Goal: Obtain resource: Download file/media

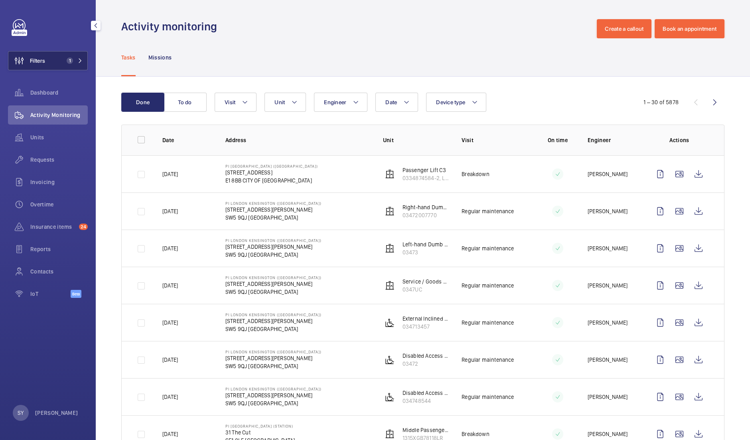
click at [63, 55] on button "Filters 1" at bounding box center [48, 60] width 80 height 19
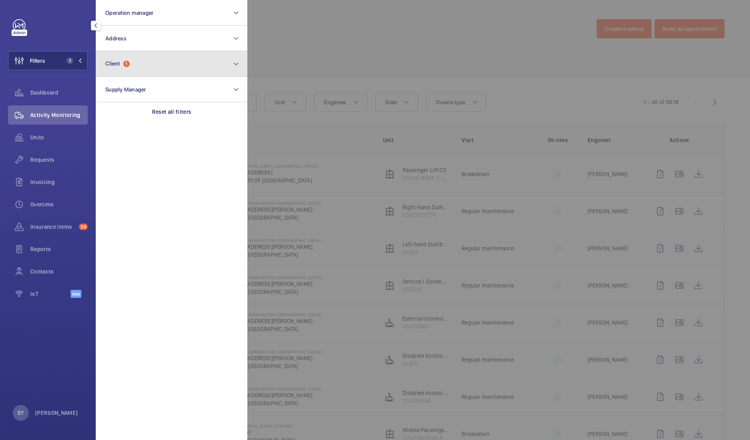
click at [202, 67] on button "Client 1" at bounding box center [172, 64] width 152 height 26
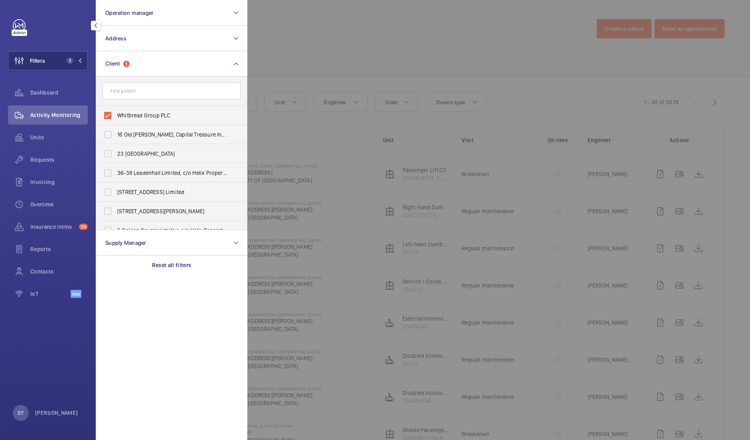
click at [165, 114] on span "Whitbread Group PLC" at bounding box center [172, 115] width 110 height 8
click at [116, 114] on input "Whitbread Group PLC" at bounding box center [108, 115] width 16 height 16
checkbox input "false"
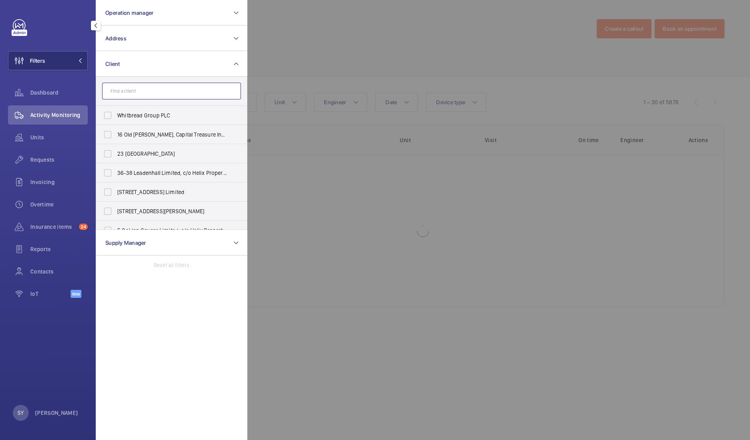
click at [150, 94] on input "text" at bounding box center [171, 91] width 139 height 17
click at [166, 36] on button "Address" at bounding box center [172, 39] width 152 height 26
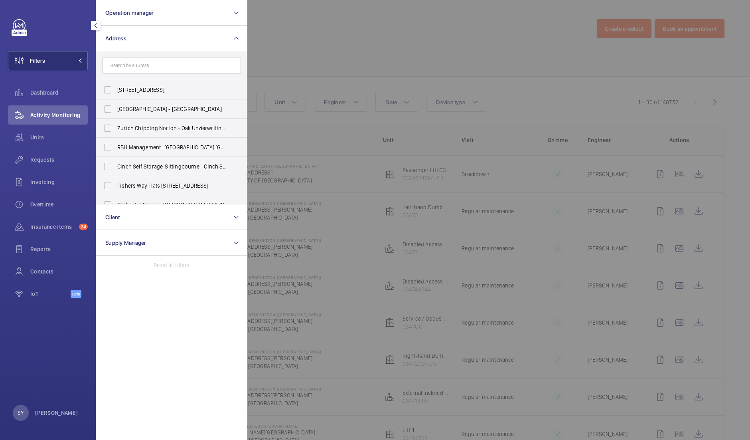
click at [158, 66] on input "text" at bounding box center [171, 65] width 139 height 17
type input "london wall"
click at [140, 126] on span "Schroders [GEOGRAPHIC_DATA] - [STREET_ADDRESS]" at bounding box center [172, 128] width 110 height 8
click at [116, 126] on input "Schroders [GEOGRAPHIC_DATA] - [STREET_ADDRESS]" at bounding box center [108, 128] width 16 height 16
checkbox input "true"
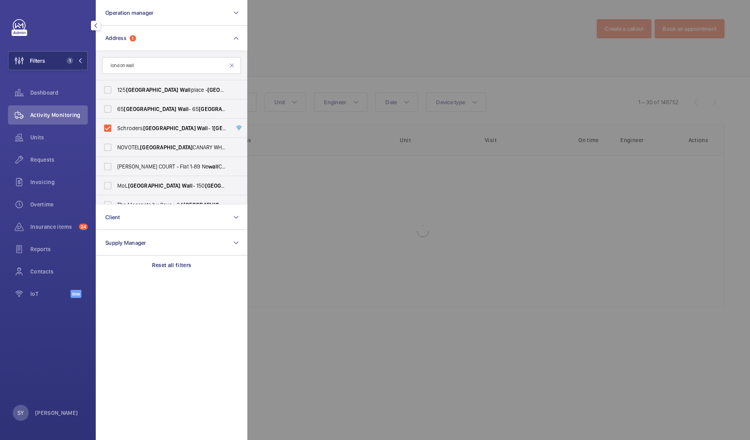
click at [330, 49] on div at bounding box center [622, 220] width 750 height 440
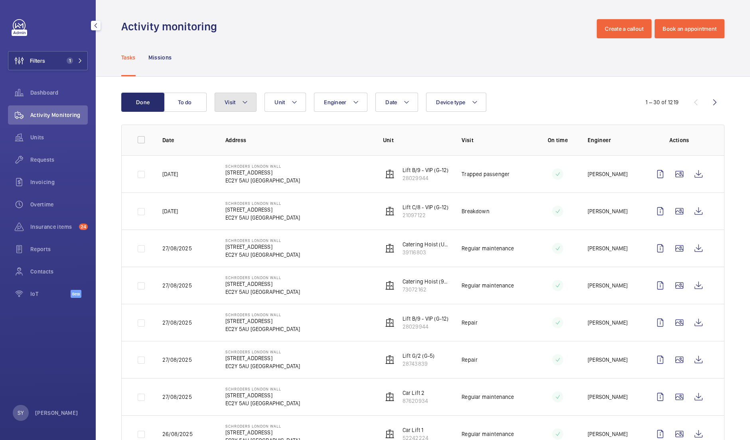
click at [239, 103] on button "Visit" at bounding box center [236, 102] width 42 height 19
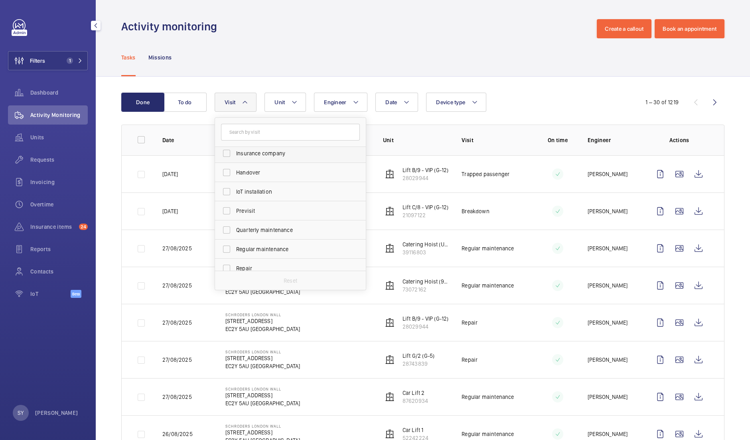
scroll to position [68, 0]
click at [253, 264] on span "Repair" at bounding box center [291, 260] width 110 height 8
click at [235, 264] on input "Repair" at bounding box center [227, 260] width 16 height 16
checkbox input "true"
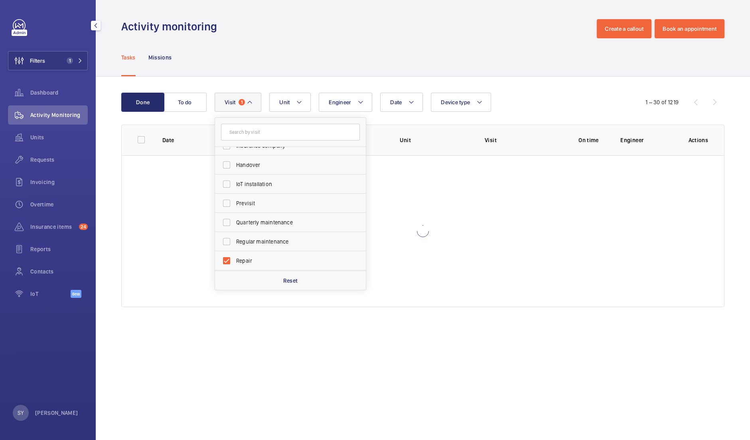
click at [536, 112] on wm-front-table "Done To do Date Engineer Unit Device type Visit 1 Annual maintenance Breakdown …" at bounding box center [422, 200] width 603 height 214
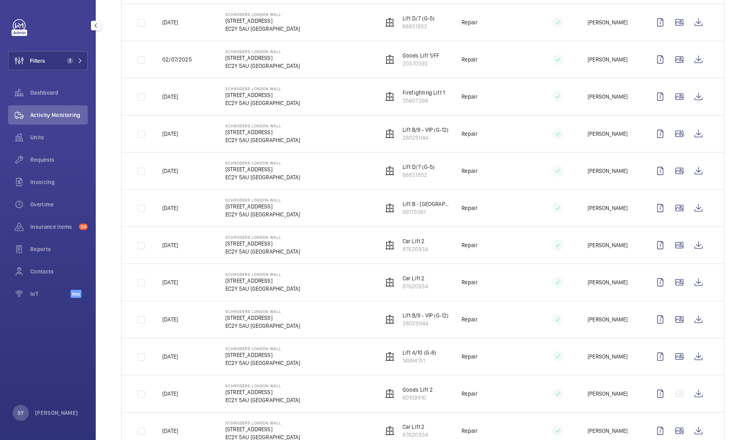
scroll to position [789, 0]
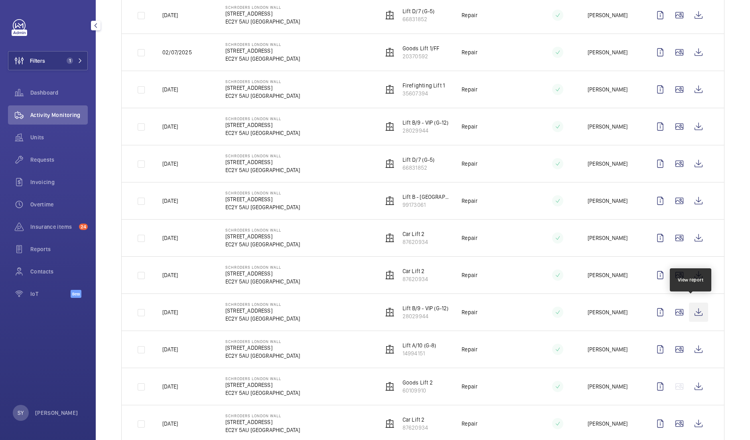
click at [689, 306] on wm-front-icon-button at bounding box center [698, 311] width 19 height 19
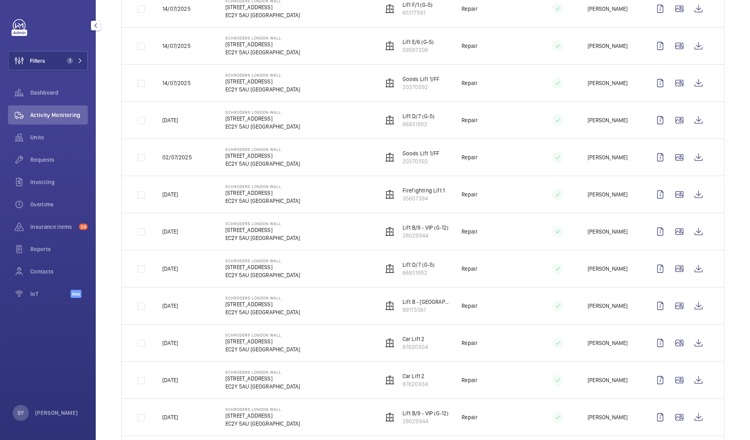
scroll to position [684, 0]
click at [689, 159] on wm-front-icon-button at bounding box center [698, 157] width 19 height 19
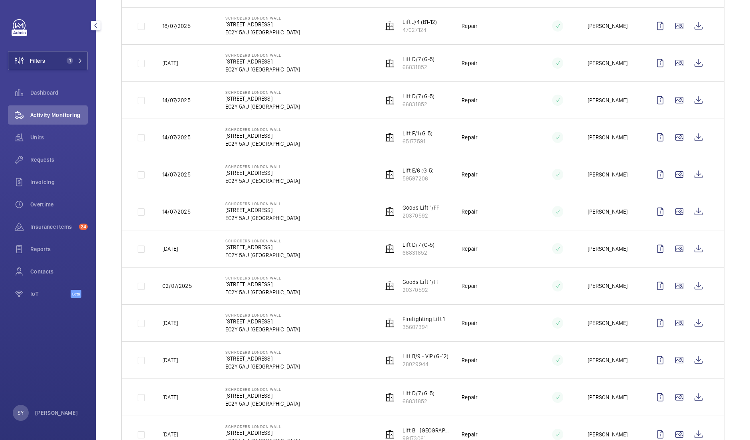
scroll to position [555, 0]
click at [693, 172] on wm-front-icon-button at bounding box center [698, 175] width 19 height 19
click at [689, 100] on wm-front-icon-button at bounding box center [698, 100] width 19 height 19
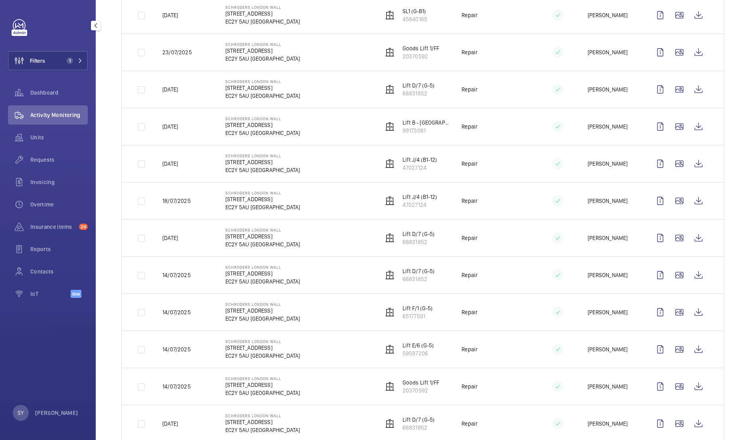
scroll to position [381, 0]
click at [692, 130] on wm-front-icon-button at bounding box center [698, 127] width 19 height 19
click at [689, 162] on wm-front-icon-button at bounding box center [698, 164] width 19 height 19
click at [692, 90] on wm-front-icon-button at bounding box center [698, 90] width 19 height 19
click at [694, 47] on wm-front-icon-button at bounding box center [698, 52] width 19 height 19
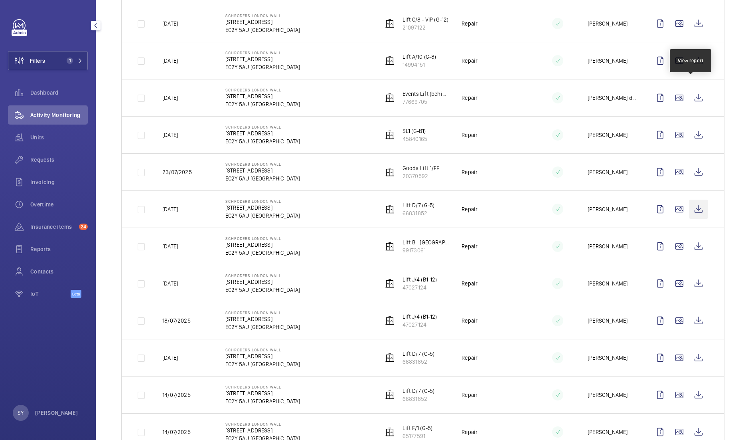
scroll to position [243, 0]
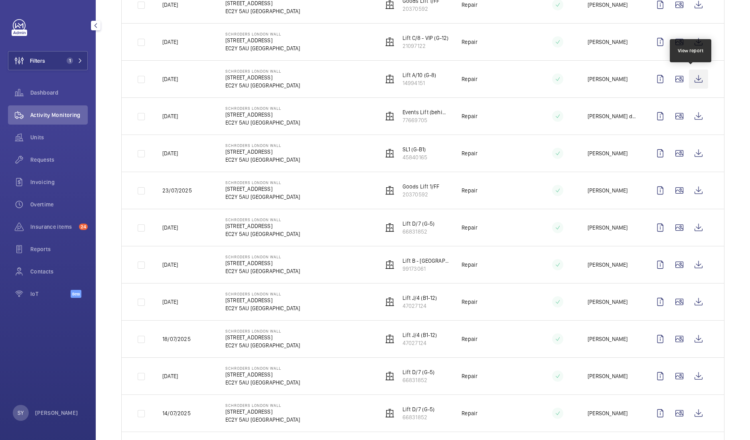
click at [692, 86] on wm-front-icon-button at bounding box center [698, 78] width 19 height 19
click at [689, 113] on wm-front-icon-button at bounding box center [698, 115] width 19 height 19
click at [692, 81] on wm-front-icon-button at bounding box center [698, 78] width 19 height 19
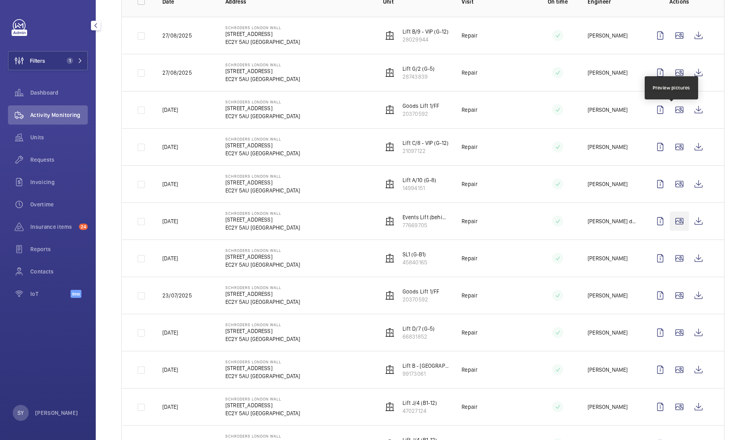
scroll to position [133, 0]
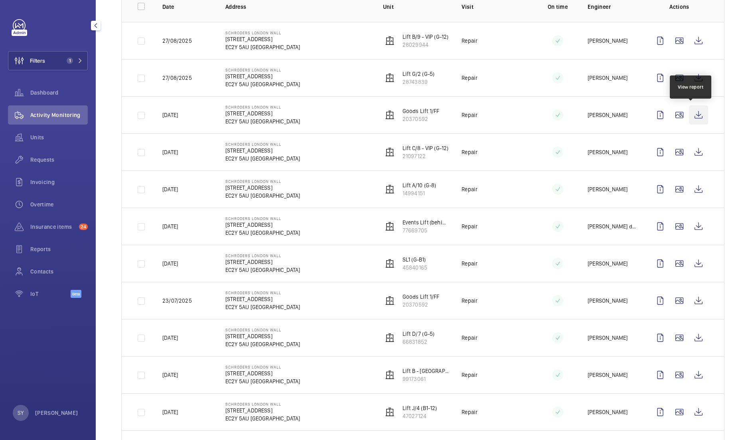
click at [693, 114] on wm-front-icon-button at bounding box center [698, 114] width 19 height 19
click at [693, 186] on wm-front-icon-button at bounding box center [698, 188] width 19 height 19
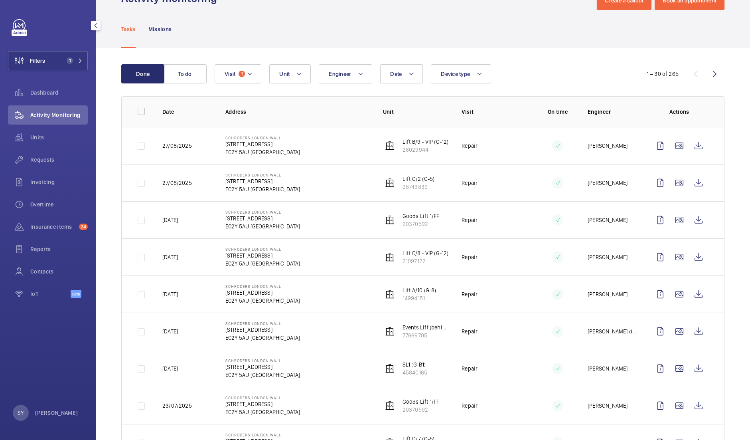
scroll to position [28, 0]
click at [696, 146] on wm-front-icon-button at bounding box center [698, 146] width 19 height 19
click at [690, 182] on wm-front-icon-button at bounding box center [698, 183] width 19 height 19
click at [691, 223] on wm-front-icon-button at bounding box center [698, 220] width 19 height 19
click at [692, 261] on wm-front-icon-button at bounding box center [698, 257] width 19 height 19
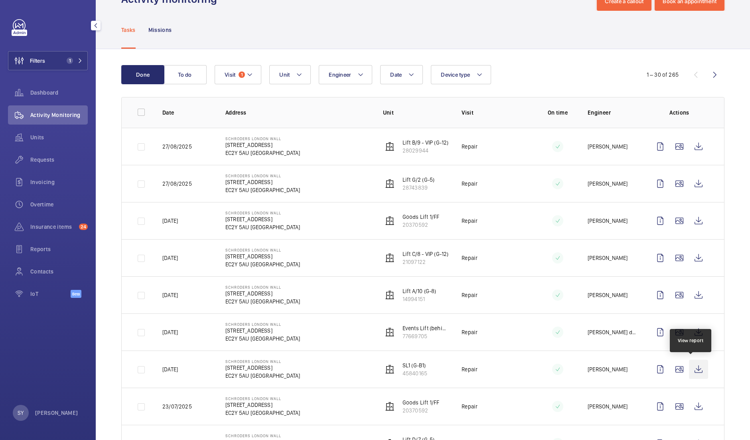
click at [694, 364] on wm-front-icon-button at bounding box center [698, 368] width 19 height 19
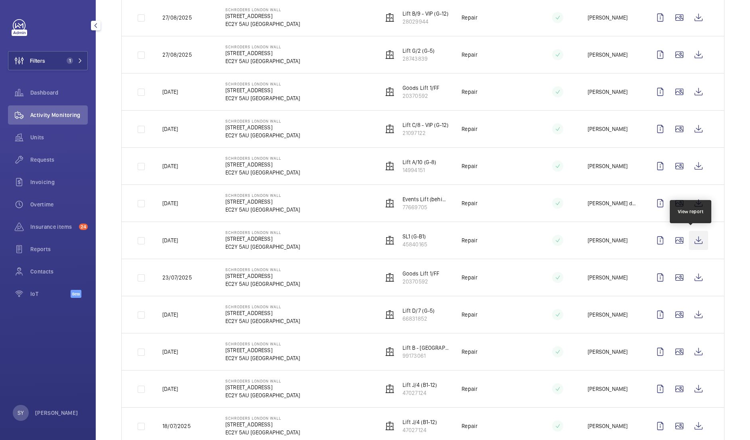
click at [692, 242] on wm-front-icon-button at bounding box center [698, 240] width 19 height 19
click at [692, 198] on wm-front-icon-button at bounding box center [698, 202] width 19 height 19
click at [692, 283] on wm-front-icon-button at bounding box center [698, 277] width 19 height 19
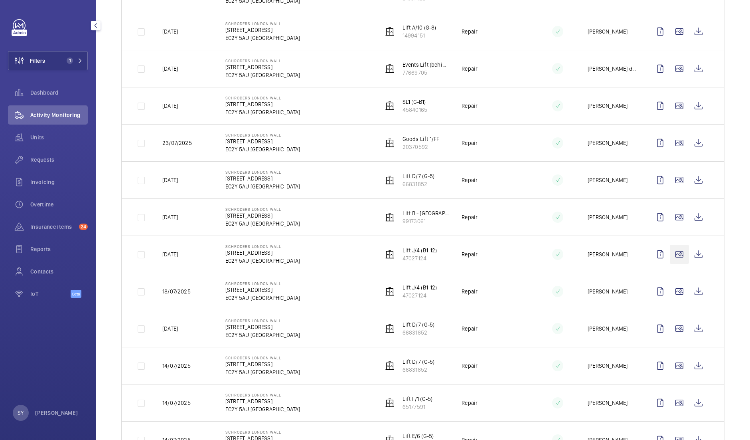
scroll to position [291, 0]
click at [691, 218] on wm-front-icon-button at bounding box center [698, 216] width 19 height 19
click at [693, 255] on wm-front-icon-button at bounding box center [698, 253] width 19 height 19
click at [692, 215] on wm-front-icon-button at bounding box center [698, 216] width 19 height 19
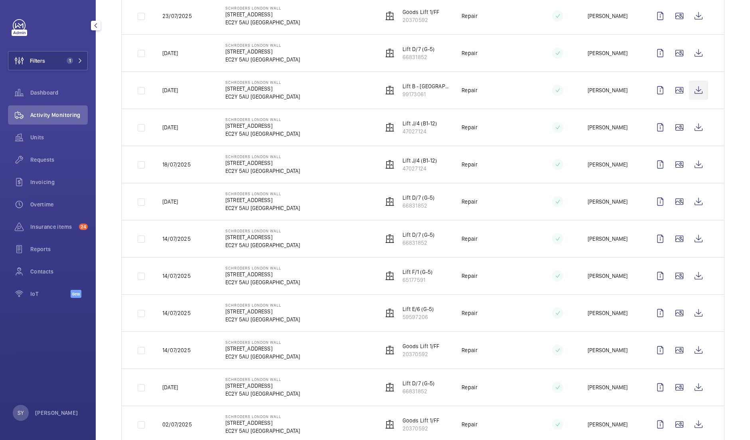
scroll to position [469, 0]
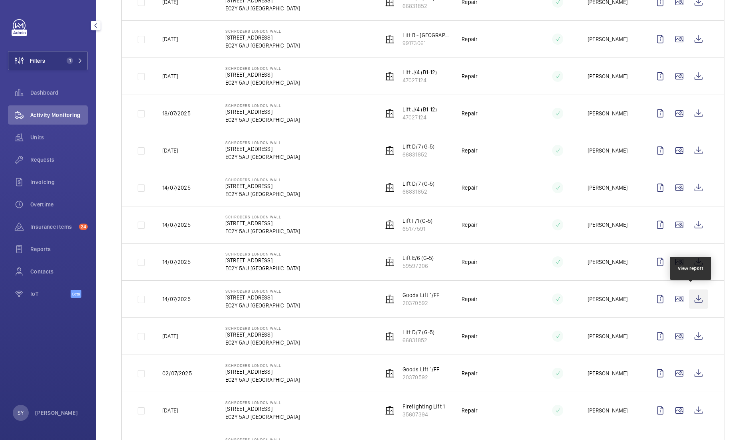
click at [692, 297] on wm-front-icon-button at bounding box center [698, 298] width 19 height 19
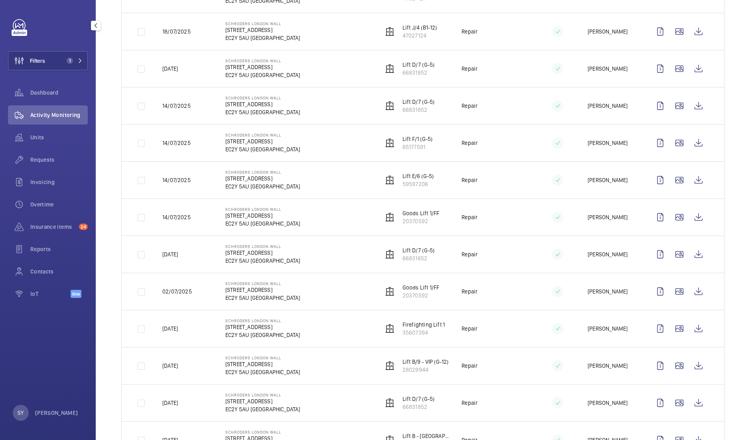
scroll to position [554, 0]
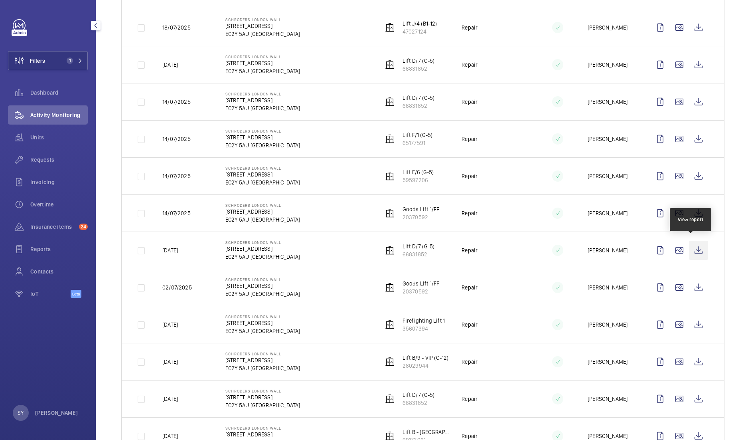
click at [692, 249] on wm-front-icon-button at bounding box center [698, 250] width 19 height 19
click at [693, 248] on wm-front-icon-button at bounding box center [698, 250] width 19 height 19
click at [691, 205] on wm-front-icon-button at bounding box center [698, 212] width 19 height 19
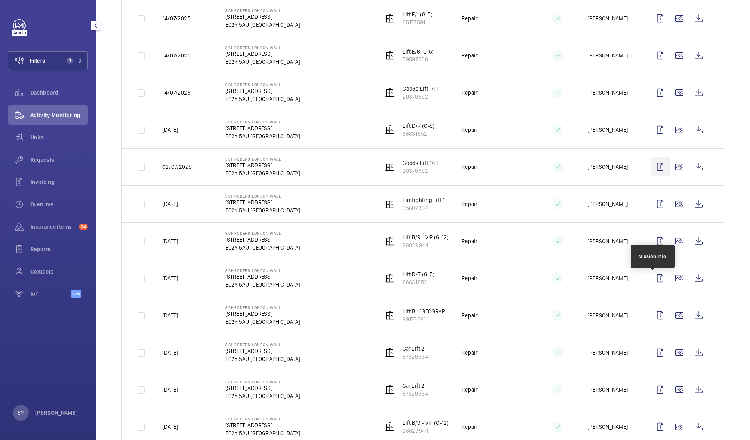
scroll to position [680, 0]
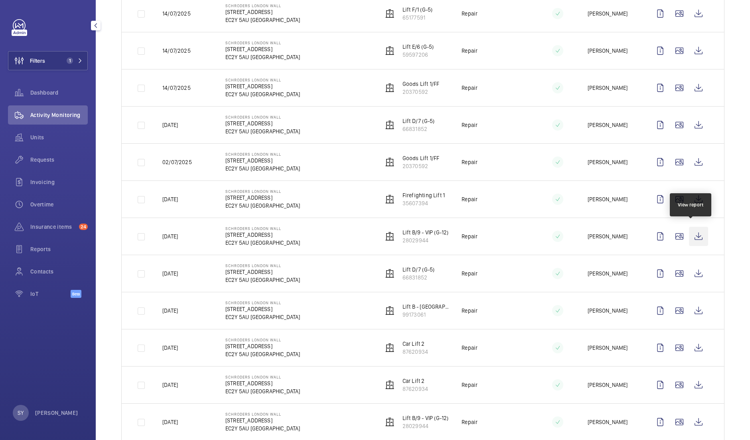
click at [690, 229] on wm-front-icon-button at bounding box center [698, 236] width 19 height 19
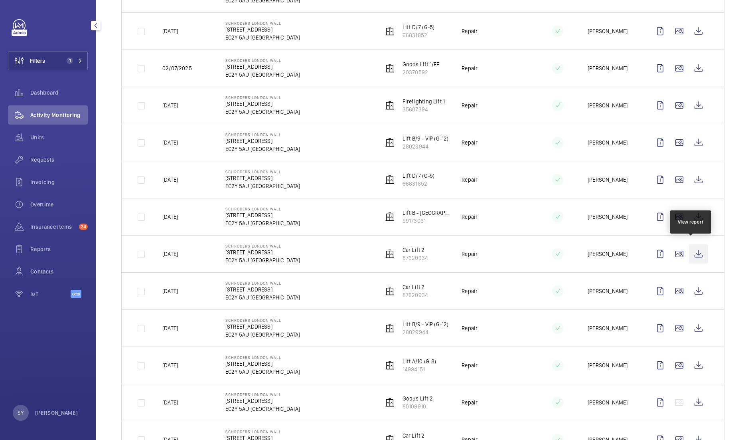
click at [691, 248] on wm-front-icon-button at bounding box center [698, 253] width 19 height 19
click at [690, 323] on wm-front-icon-button at bounding box center [698, 327] width 19 height 19
